Goal: Task Accomplishment & Management: Manage account settings

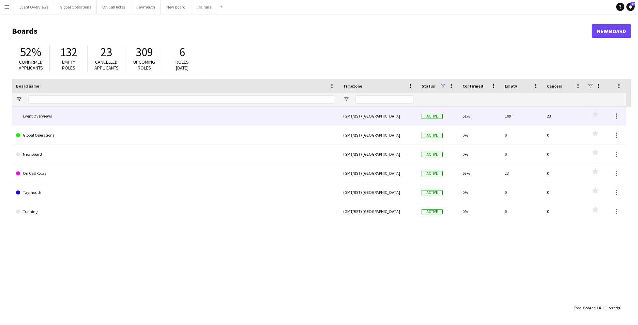
click at [46, 116] on link "Event Overviews" at bounding box center [175, 116] width 319 height 19
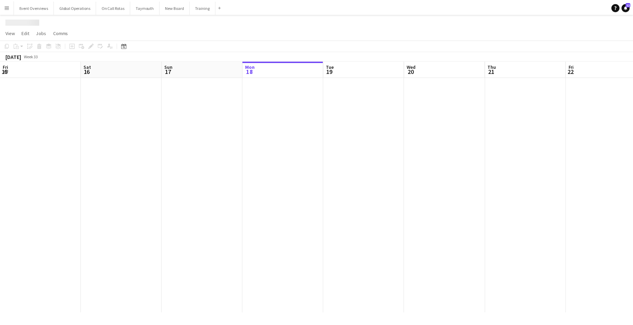
scroll to position [0, 163]
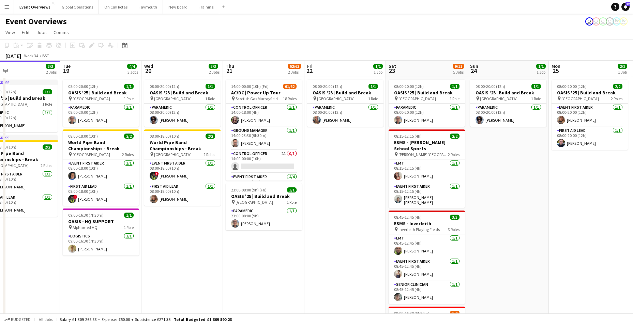
drag, startPoint x: 321, startPoint y: 234, endPoint x: 54, endPoint y: 224, distance: 266.5
click at [54, 224] on app-calendar-viewport "Fri 15 36/36 3 Jobs Sat 16 68/69 3 Jobs Sun 17 31/31 3 Jobs Mon 18 3/3 2 Jobs T…" at bounding box center [316, 277] width 633 height 432
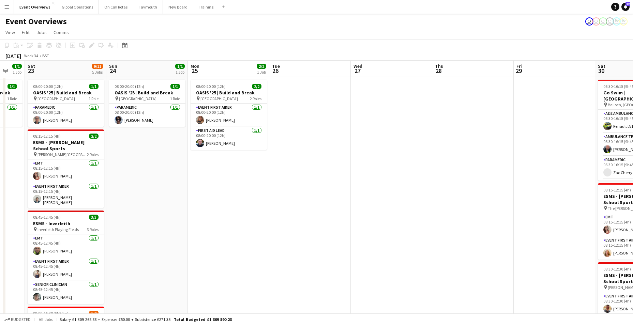
drag, startPoint x: 404, startPoint y: 237, endPoint x: 125, endPoint y: 230, distance: 279.4
click at [125, 230] on app-calendar-viewport "Wed 20 3/3 2 Jobs Thu 21 62/63 2 Jobs Fri 22 1/1 1 Job Sat 23 9/11 5 Jobs Sun 2…" at bounding box center [316, 292] width 633 height 463
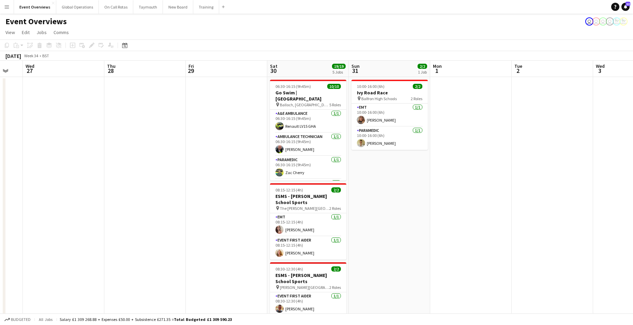
scroll to position [0, 222]
drag, startPoint x: 332, startPoint y: 238, endPoint x: 101, endPoint y: 233, distance: 231.0
click at [101, 233] on app-calendar-viewport "Sun 24 1/1 1 Job Mon 25 2/2 1 Job Tue 26 Wed 27 Thu 28 Fri 29 Sat 30 19/19 5 Jo…" at bounding box center [316, 292] width 633 height 463
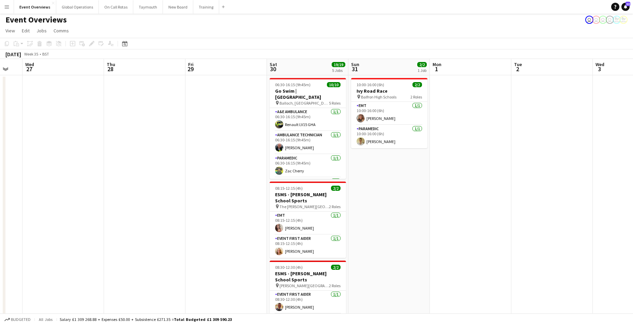
scroll to position [0, 0]
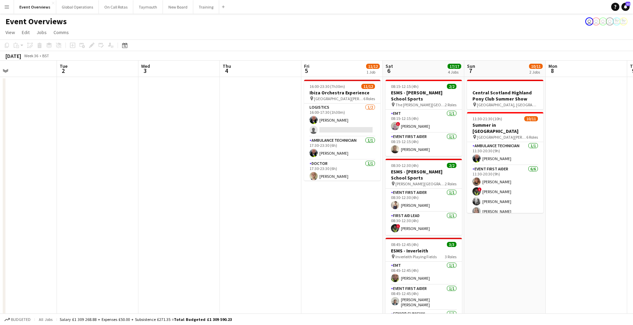
drag, startPoint x: 504, startPoint y: 230, endPoint x: 38, endPoint y: 222, distance: 465.9
click at [38, 222] on app-calendar-viewport "Sat 30 19/19 5 Jobs Sun 31 2/2 1 Job Mon 1 Tue 2 Wed 3 Thu 4 Fri 5 11/12 1 Job …" at bounding box center [316, 292] width 633 height 463
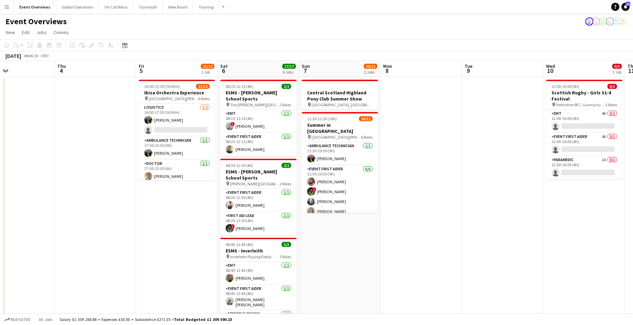
scroll to position [0, 276]
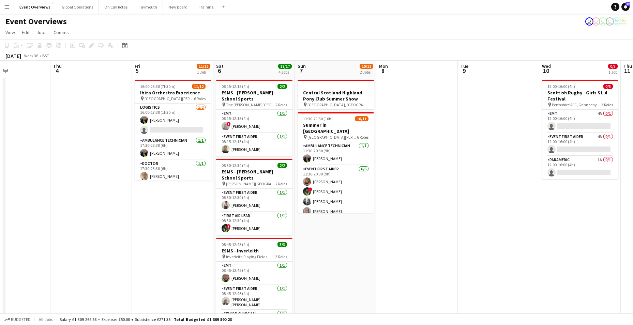
drag, startPoint x: 258, startPoint y: 254, endPoint x: 100, endPoint y: 250, distance: 158.3
click at [100, 250] on app-calendar-viewport "Sun 31 2/2 1 Job Mon 1 Tue 2 Wed 3 Thu 4 Fri 5 11/12 1 Job Sat 6 17/17 4 Jobs S…" at bounding box center [316, 292] width 633 height 463
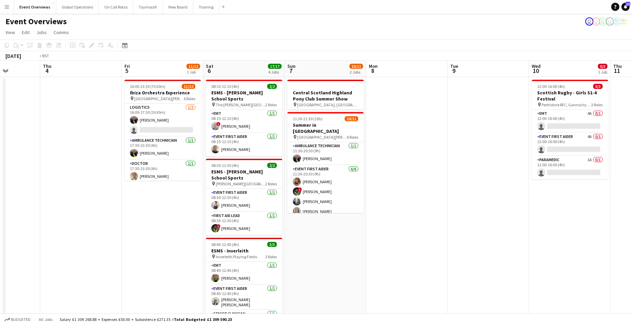
scroll to position [0, 278]
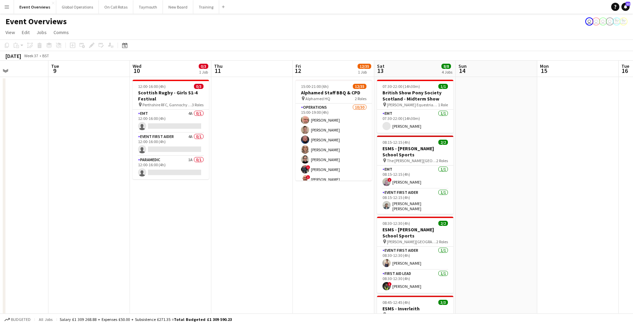
drag, startPoint x: 432, startPoint y: 260, endPoint x: 22, endPoint y: 243, distance: 409.9
click at [22, 243] on app-calendar-viewport "Fri 5 11/12 1 Job Sat 6 17/17 4 Jobs Sun 7 10/11 2 Jobs Mon 8 Tue 9 Wed 10 0/3 …" at bounding box center [316, 292] width 633 height 463
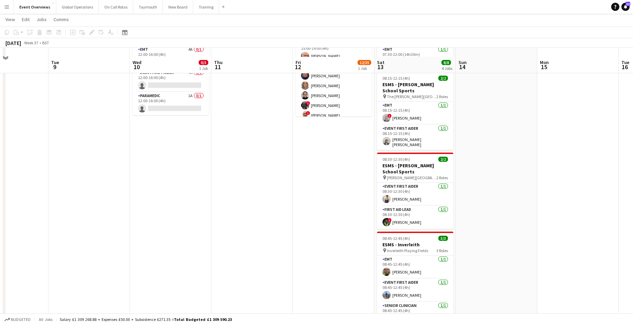
scroll to position [0, 0]
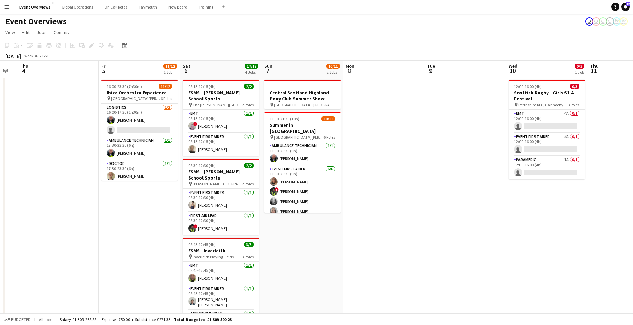
drag, startPoint x: 36, startPoint y: 206, endPoint x: 502, endPoint y: 213, distance: 466.3
click at [502, 213] on app-calendar-viewport "Tue 2 Wed 3 Thu 4 Fri 5 11/12 1 Job Sat 6 17/17 4 Jobs Sun 7 10/11 2 Jobs Mon 8…" at bounding box center [316, 292] width 633 height 463
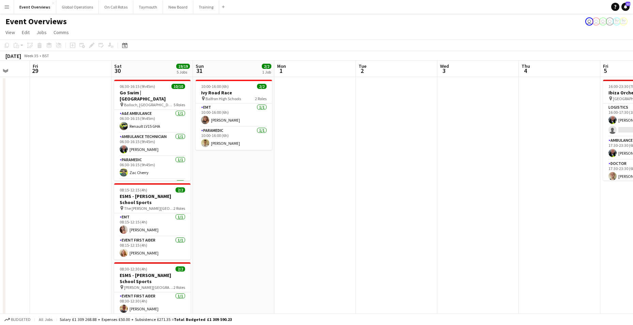
drag, startPoint x: 106, startPoint y: 222, endPoint x: 518, endPoint y: 214, distance: 412.1
click at [518, 214] on app-calendar-viewport "Tue 26 Wed 27 Thu 28 Fri 29 Sat 30 19/19 5 Jobs Sun 31 2/2 1 Job Mon 1 Tue 2 We…" at bounding box center [316, 292] width 633 height 463
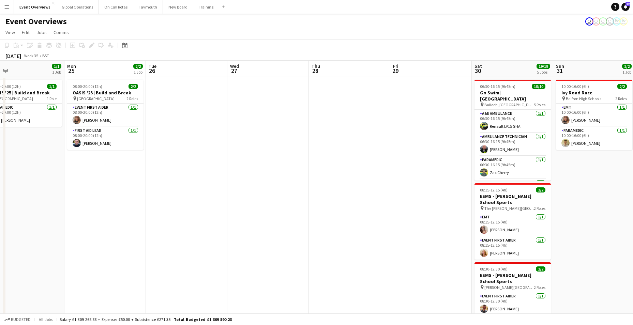
drag, startPoint x: 69, startPoint y: 204, endPoint x: 418, endPoint y: 213, distance: 349.4
click at [431, 216] on app-calendar-viewport "Fri 22 1/1 1 Job Sat 23 9/11 5 Jobs Sun 24 1/1 1 Job Mon 25 2/2 1 Job Tue 26 We…" at bounding box center [316, 292] width 633 height 463
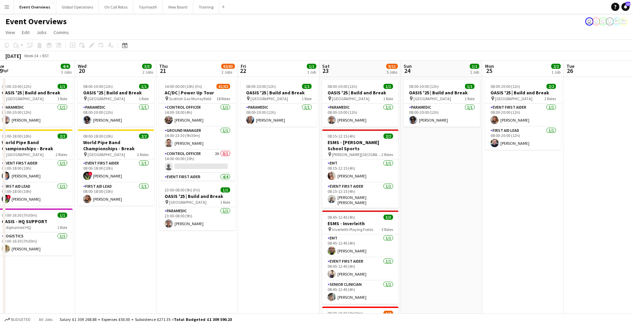
scroll to position [0, 169]
drag, startPoint x: 135, startPoint y: 213, endPoint x: 555, endPoint y: 225, distance: 419.7
click at [554, 226] on app-calendar-viewport "Sun 17 31/31 3 Jobs Mon 18 3/3 2 Jobs Tue 19 4/4 3 Jobs Wed 20 3/3 2 Jobs Thu 2…" at bounding box center [316, 292] width 633 height 463
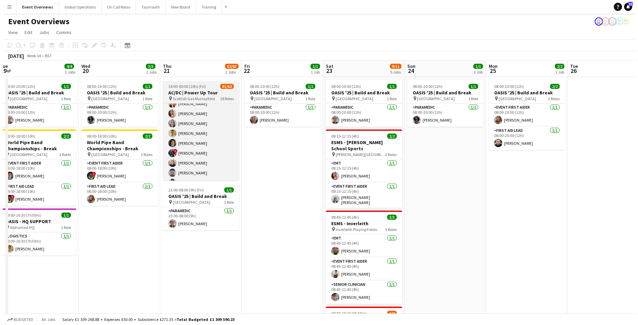
scroll to position [0, 0]
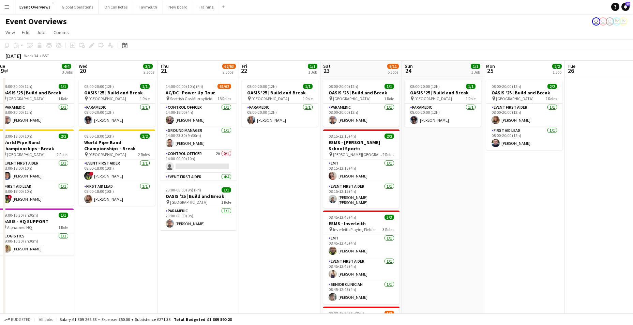
click at [5, 6] on app-icon "Menu" at bounding box center [6, 6] width 5 height 5
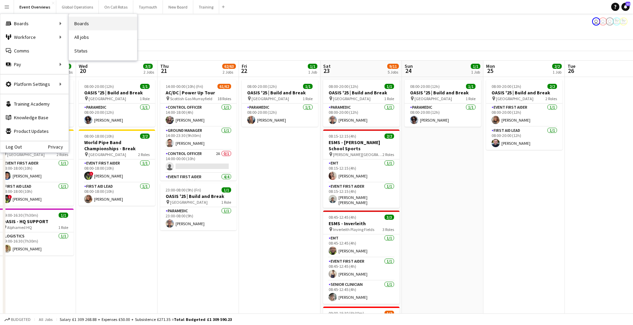
click at [84, 21] on link "Boards" at bounding box center [103, 24] width 68 height 14
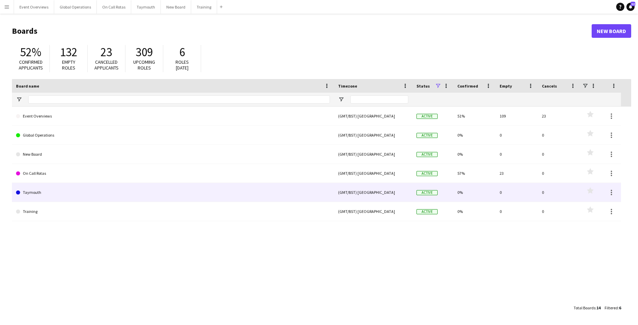
click at [35, 192] on link "Taymouth" at bounding box center [173, 192] width 314 height 19
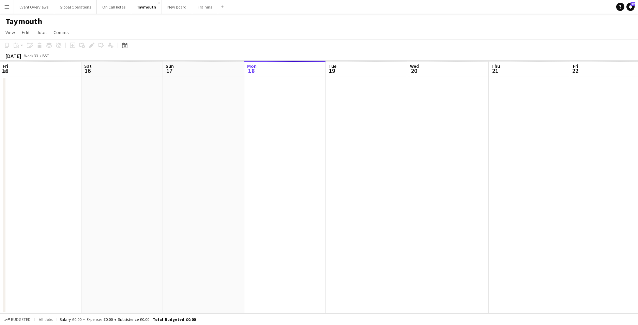
scroll to position [0, 163]
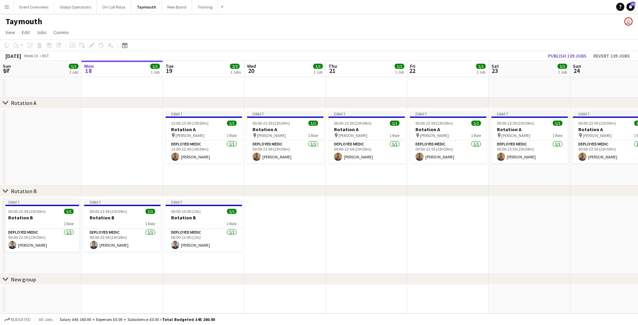
drag, startPoint x: 289, startPoint y: 186, endPoint x: 179, endPoint y: 182, distance: 109.9
click at [172, 181] on div "chevron-right Rotation A chevron-right Rotation B chevron-right New group Fri 1…" at bounding box center [319, 187] width 638 height 253
drag, startPoint x: 491, startPoint y: 195, endPoint x: 297, endPoint y: 188, distance: 193.9
click at [297, 188] on div "chevron-right Rotation B" at bounding box center [319, 191] width 638 height 11
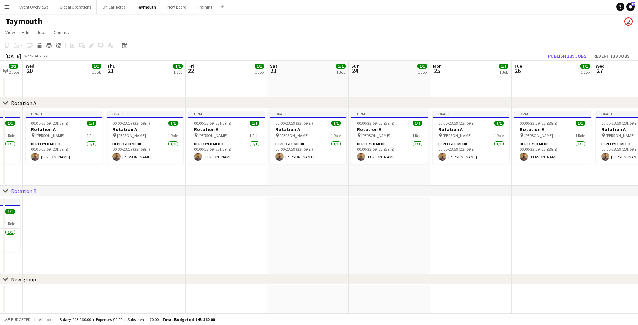
drag, startPoint x: 372, startPoint y: 129, endPoint x: 137, endPoint y: 126, distance: 235.0
click at [138, 126] on app-calendar-viewport "Sun 17 1/1 1 Job Mon 18 1/1 1 Job Tue 19 2/2 2 Jobs Wed 20 1/1 1 Job Thu 21 1/1…" at bounding box center [319, 187] width 638 height 253
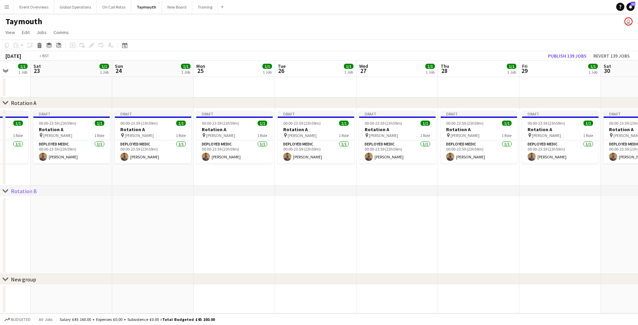
drag, startPoint x: 566, startPoint y: 177, endPoint x: 185, endPoint y: 181, distance: 381.7
click at [183, 179] on app-calendar-viewport "Wed 20 1/1 1 Job Thu 21 1/1 1 Job Fri 22 1/1 1 Job Sat 23 1/1 1 Job Sun 24 1/1 …" at bounding box center [319, 187] width 638 height 253
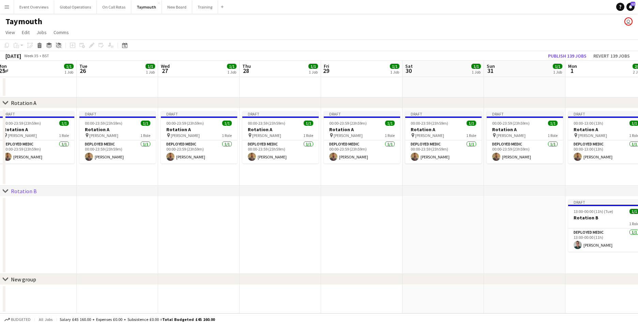
drag, startPoint x: 335, startPoint y: 186, endPoint x: 249, endPoint y: 179, distance: 86.9
click at [243, 178] on div "chevron-right Rotation A chevron-right Rotation B chevron-right New group Fri 2…" at bounding box center [319, 187] width 638 height 253
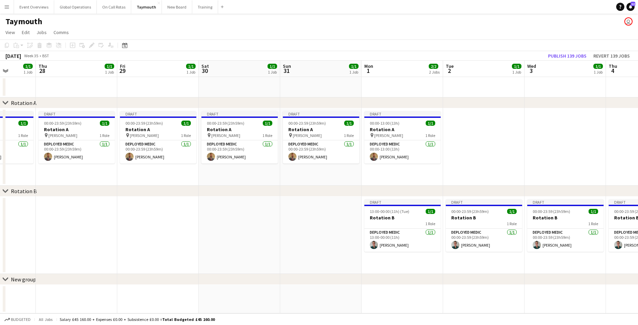
scroll to position [0, 231]
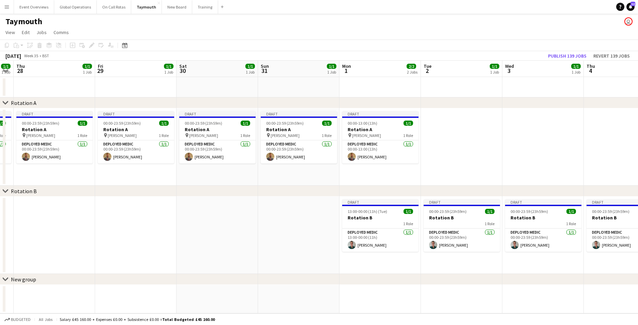
drag, startPoint x: 457, startPoint y: 131, endPoint x: 253, endPoint y: 138, distance: 204.4
click at [253, 138] on app-calendar-viewport "Mon 25 1/1 1 Job Tue 26 1/1 1 Job Wed 27 1/1 1 Job Thu 28 1/1 1 Job Fri 29 1/1 …" at bounding box center [319, 187] width 638 height 253
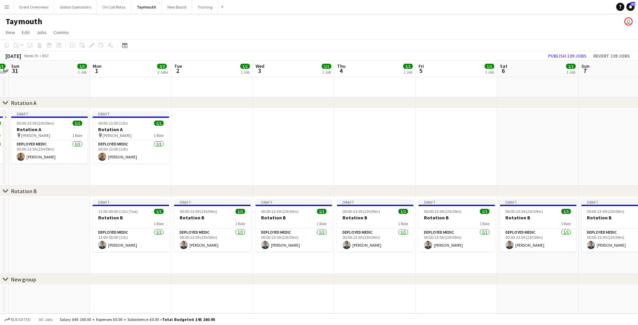
drag, startPoint x: 537, startPoint y: 125, endPoint x: 287, endPoint y: 120, distance: 249.7
click at [287, 120] on app-calendar-viewport "Thu 28 1/1 1 Job Fri 29 1/1 1 Job Sat 30 1/1 1 Job Sun 31 1/1 1 Job Mon 1 2/2 2…" at bounding box center [319, 187] width 638 height 253
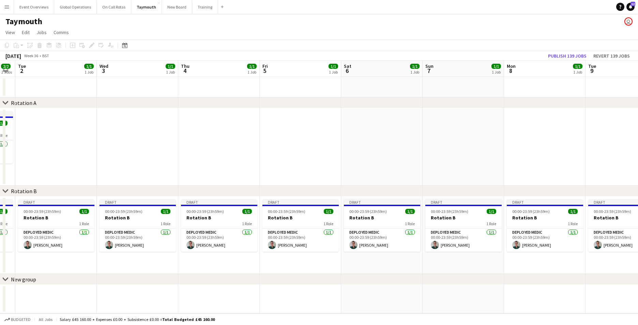
drag, startPoint x: 546, startPoint y: 144, endPoint x: 308, endPoint y: 119, distance: 239.0
click at [308, 119] on app-calendar-viewport "Sat 30 1/1 1 Job Sun 31 1/1 1 Job Mon 1 2/2 2 Jobs Tue 2 1/1 1 Job Wed 3 1/1 1 …" at bounding box center [319, 187] width 638 height 253
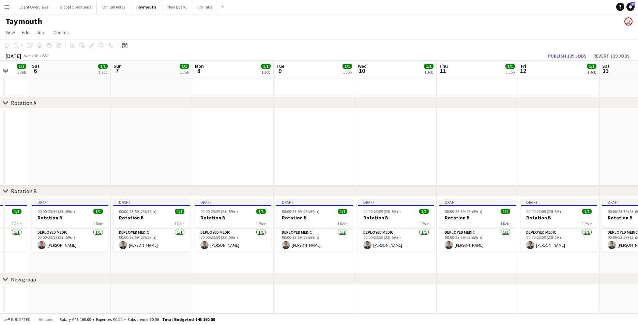
drag, startPoint x: 549, startPoint y: 143, endPoint x: 327, endPoint y: 117, distance: 223.6
click at [320, 117] on app-calendar-viewport "Wed 3 1/1 1 Job Thu 4 1/1 1 Job Fri 5 1/1 1 Job Sat 6 1/1 1 Job Sun 7 1/1 1 Job…" at bounding box center [319, 187] width 638 height 253
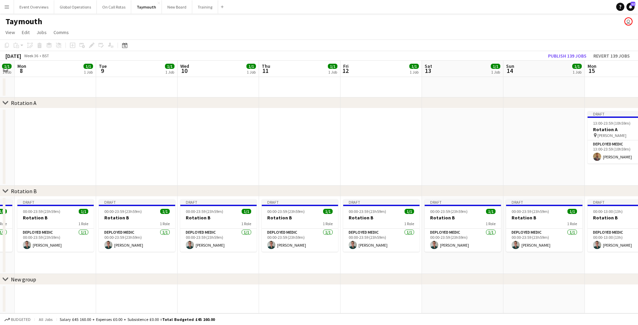
scroll to position [0, 242]
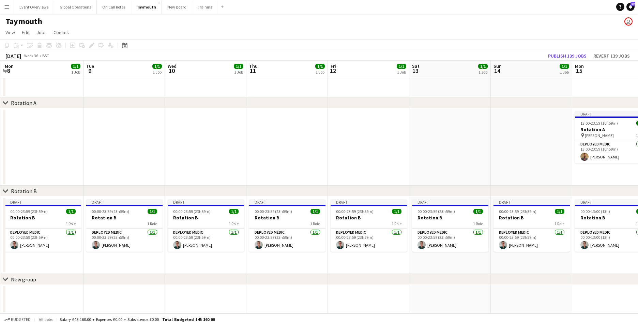
drag, startPoint x: 498, startPoint y: 147, endPoint x: 345, endPoint y: 131, distance: 154.3
click at [345, 131] on app-calendar-viewport "Fri 5 1/1 1 Job Sat 6 1/1 1 Job Sun 7 1/1 1 Job Mon 8 1/1 1 Job Tue 9 1/1 1 Job…" at bounding box center [319, 187] width 638 height 253
click at [8, 6] on app-icon "Menu" at bounding box center [6, 6] width 5 height 5
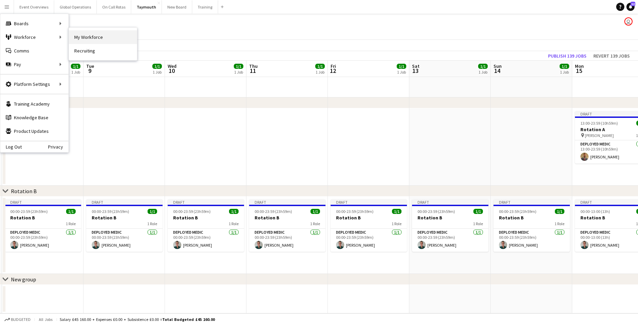
click at [98, 34] on link "My Workforce" at bounding box center [103, 37] width 68 height 14
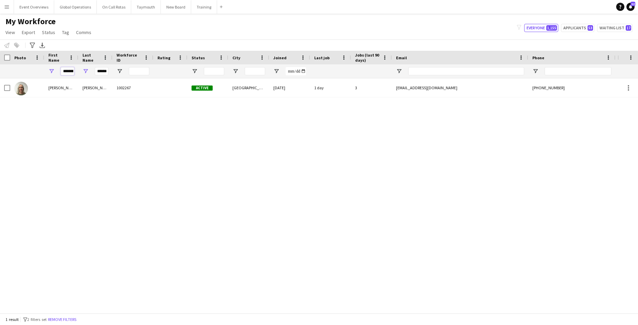
click at [74, 72] on input "********" at bounding box center [68, 71] width 14 height 8
type input "*"
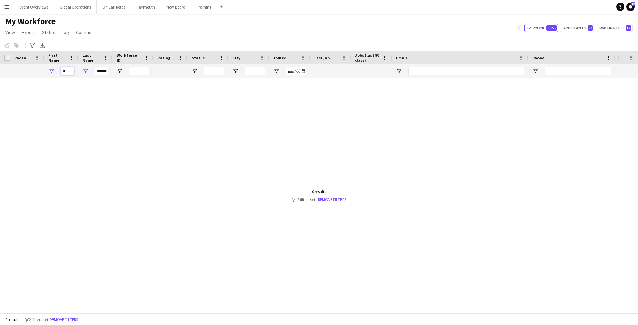
click at [74, 74] on input "*" at bounding box center [68, 71] width 14 height 8
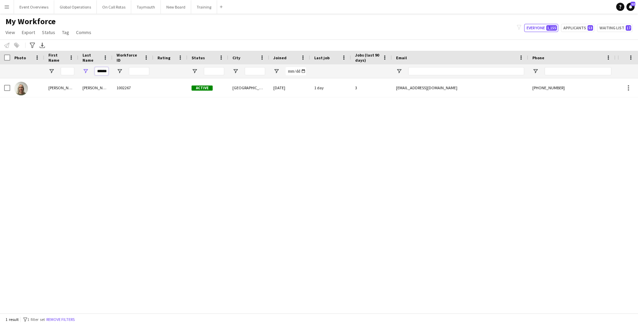
click at [108, 72] on input "******" at bounding box center [102, 71] width 14 height 8
type input "*"
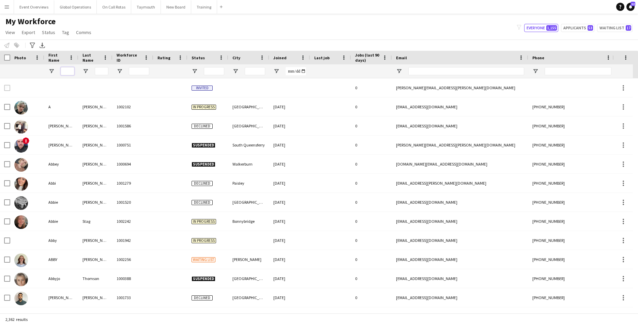
click at [70, 69] on input "First Name Filter Input" at bounding box center [68, 71] width 14 height 8
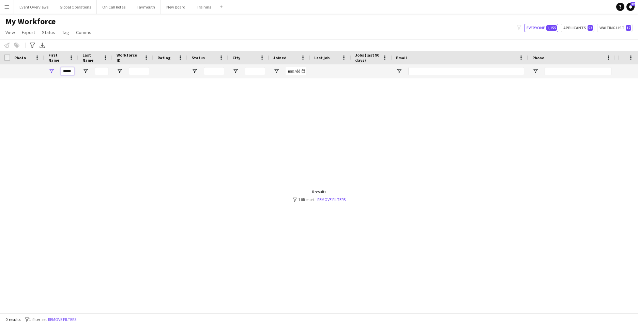
type input "*****"
click at [104, 72] on input "Last Name Filter Input" at bounding box center [102, 71] width 14 height 8
click at [81, 100] on div at bounding box center [309, 193] width 618 height 230
click at [533, 28] on button "Everyone 1,155" at bounding box center [542, 28] width 34 height 8
type input "**********"
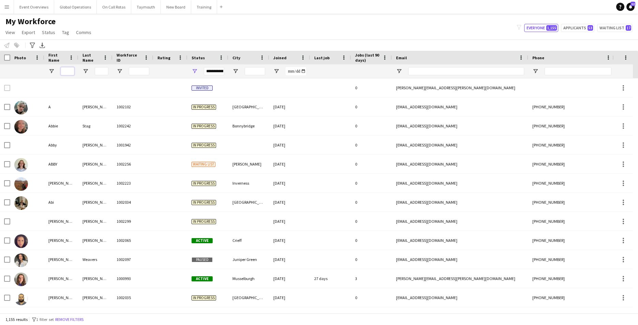
click at [71, 74] on input "First Name Filter Input" at bounding box center [68, 71] width 14 height 8
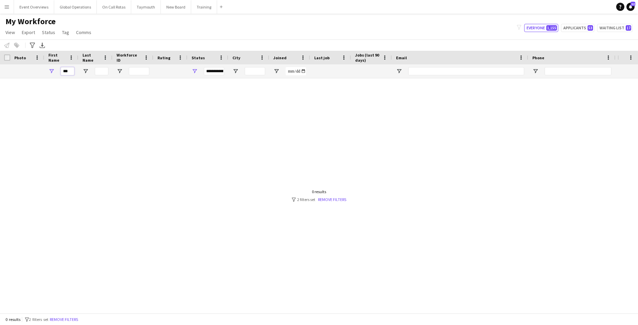
type input "***"
click at [217, 72] on div "**********" at bounding box center [214, 71] width 20 height 8
drag, startPoint x: 257, startPoint y: 128, endPoint x: 256, endPoint y: 132, distance: 4.1
click at [256, 132] on div "(Select All) Active Applicant Approved Declined Deleted" at bounding box center [224, 132] width 68 height 49
type input "**********"
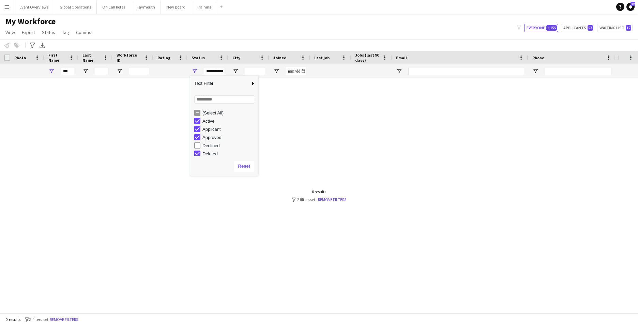
scroll to position [2, 0]
click at [244, 165] on button "Reset" at bounding box center [244, 166] width 20 height 11
click at [194, 211] on div at bounding box center [309, 193] width 618 height 230
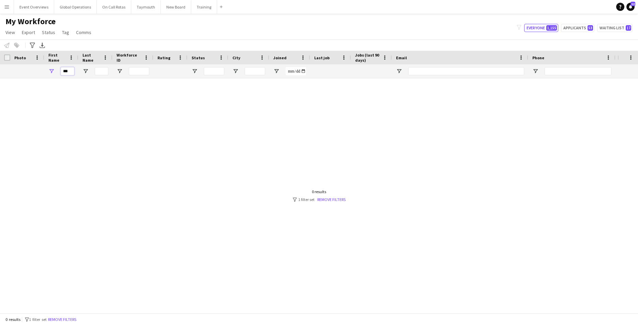
click at [71, 72] on input "***" at bounding box center [68, 71] width 14 height 8
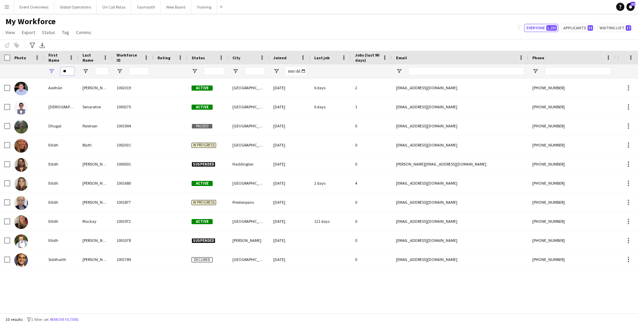
type input "*"
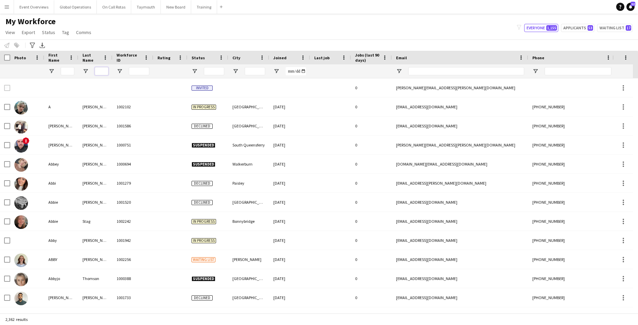
click at [102, 70] on input "Last Name Filter Input" at bounding box center [102, 71] width 14 height 8
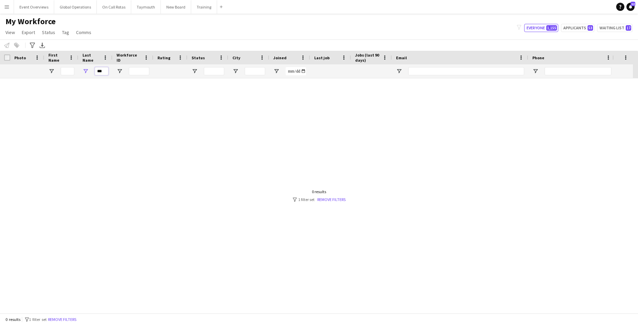
scroll to position [0, 0]
type input "*"
